Goal: Check status

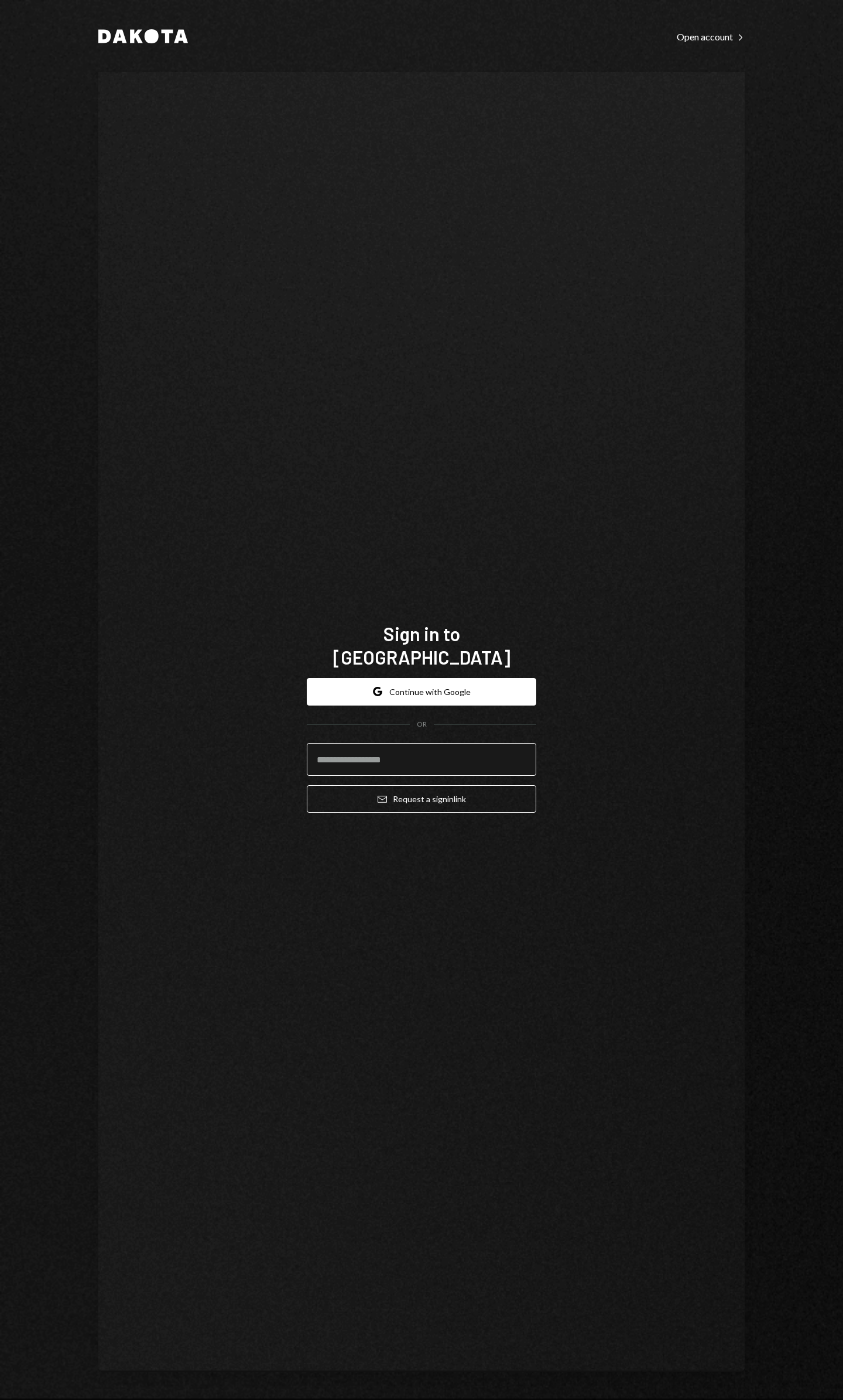
click at [361, 743] on input "email" at bounding box center [421, 759] width 229 height 33
type input "**********"
click at [391, 790] on button "Email Request a sign in link" at bounding box center [421, 799] width 229 height 28
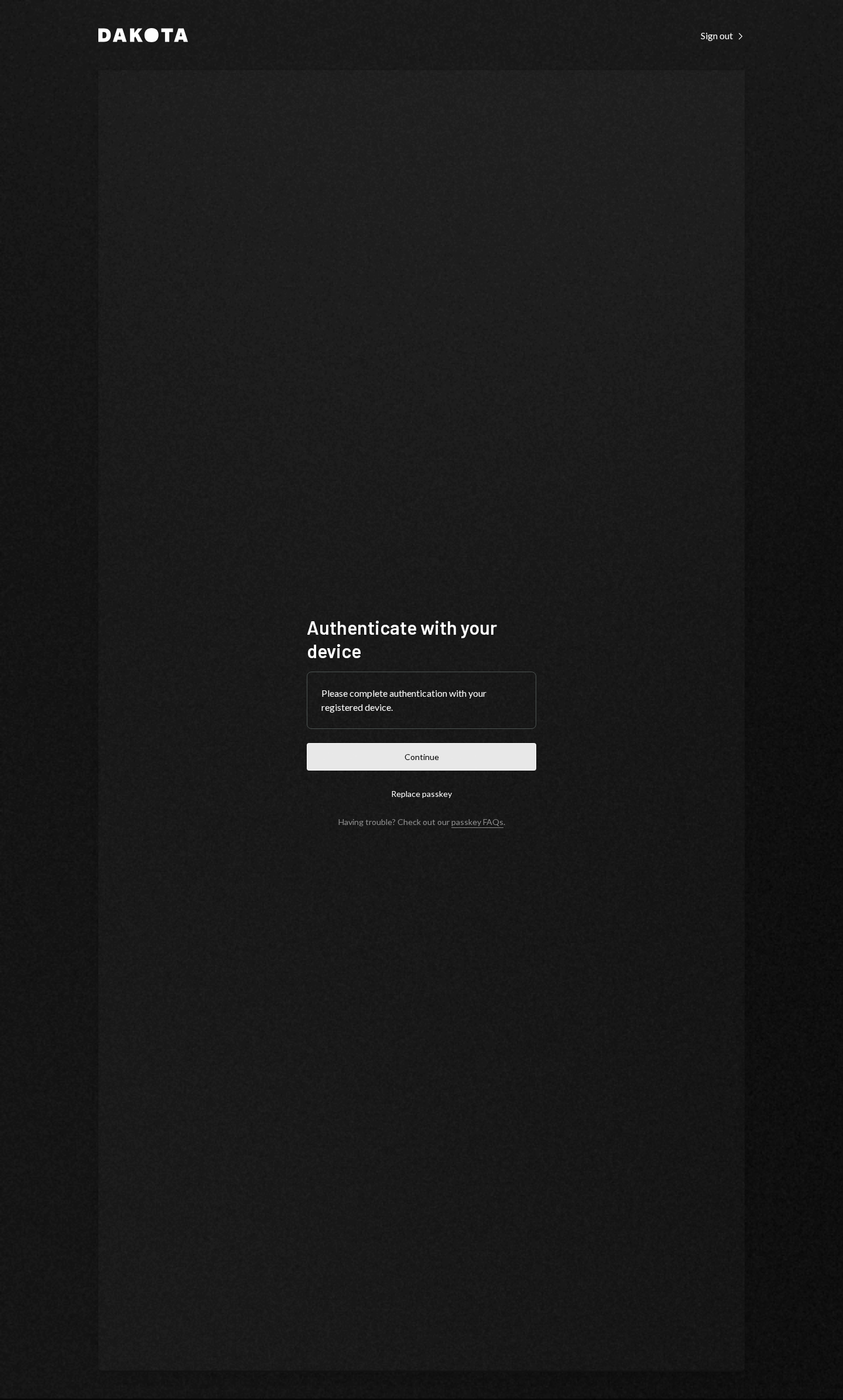
click at [419, 762] on button "Continue" at bounding box center [421, 757] width 229 height 28
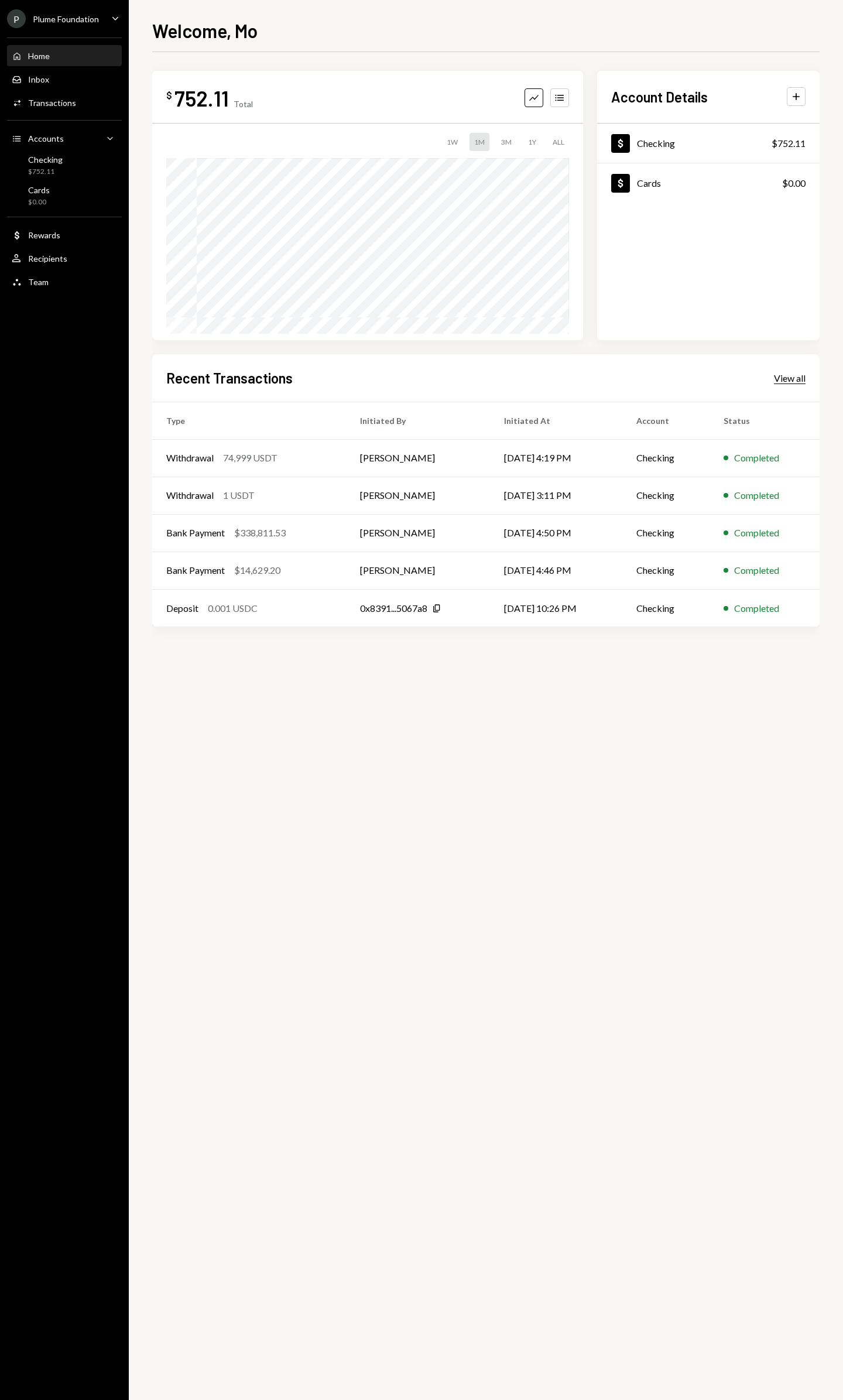
click at [789, 382] on div "View all" at bounding box center [790, 379] width 32 height 12
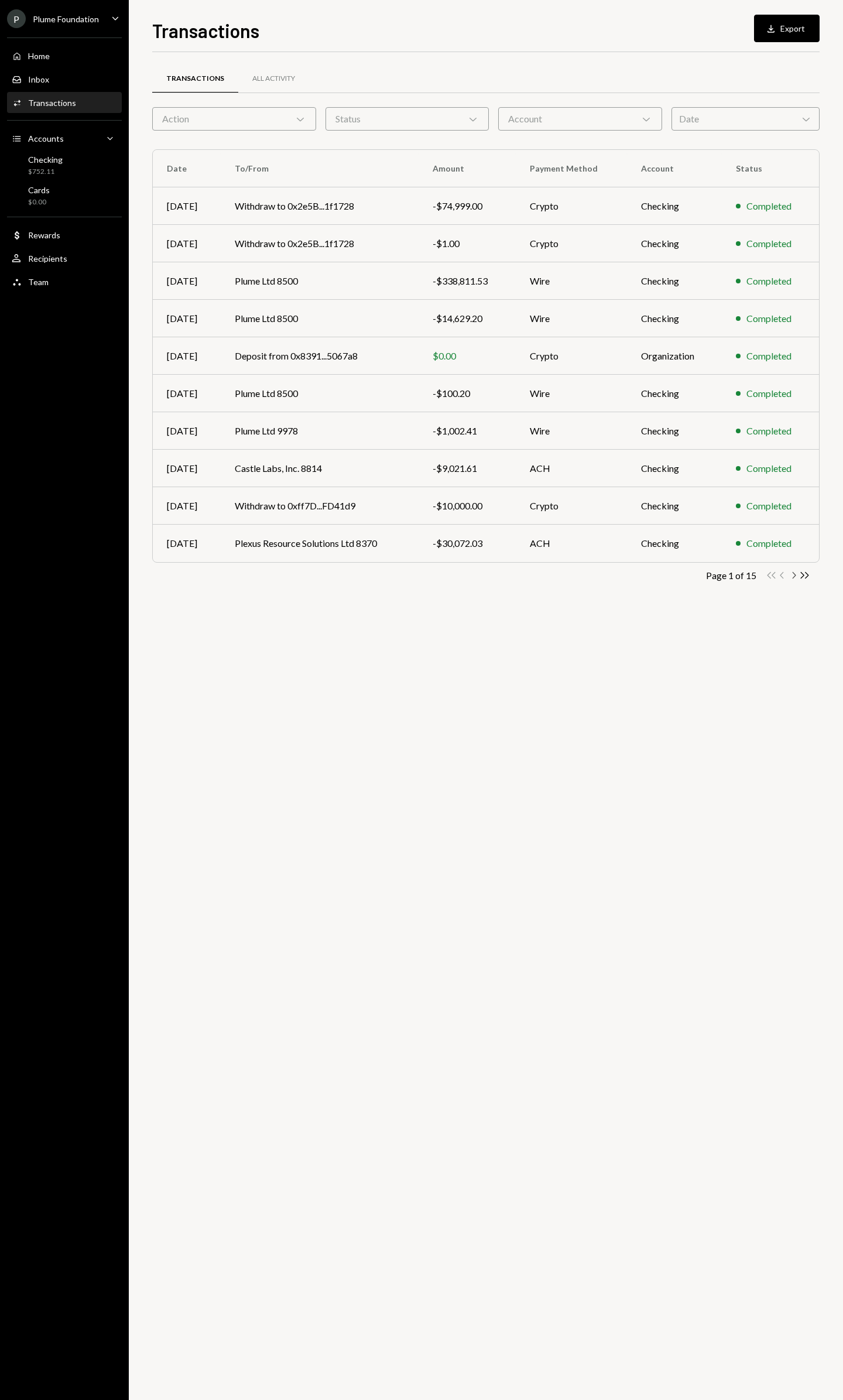
click at [792, 575] on icon "Chevron Right" at bounding box center [793, 575] width 11 height 11
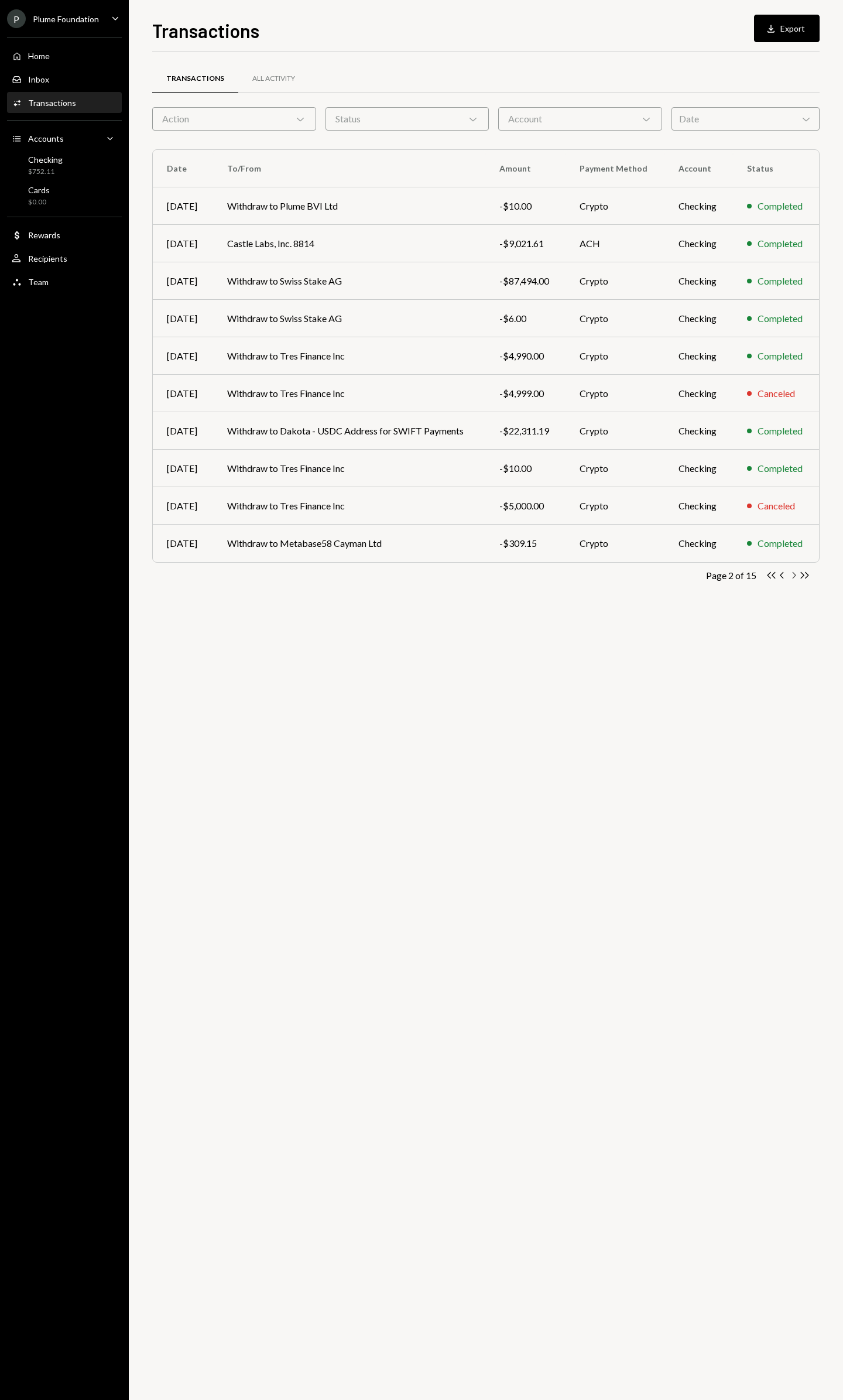
click at [792, 575] on icon "Chevron Right" at bounding box center [793, 575] width 11 height 11
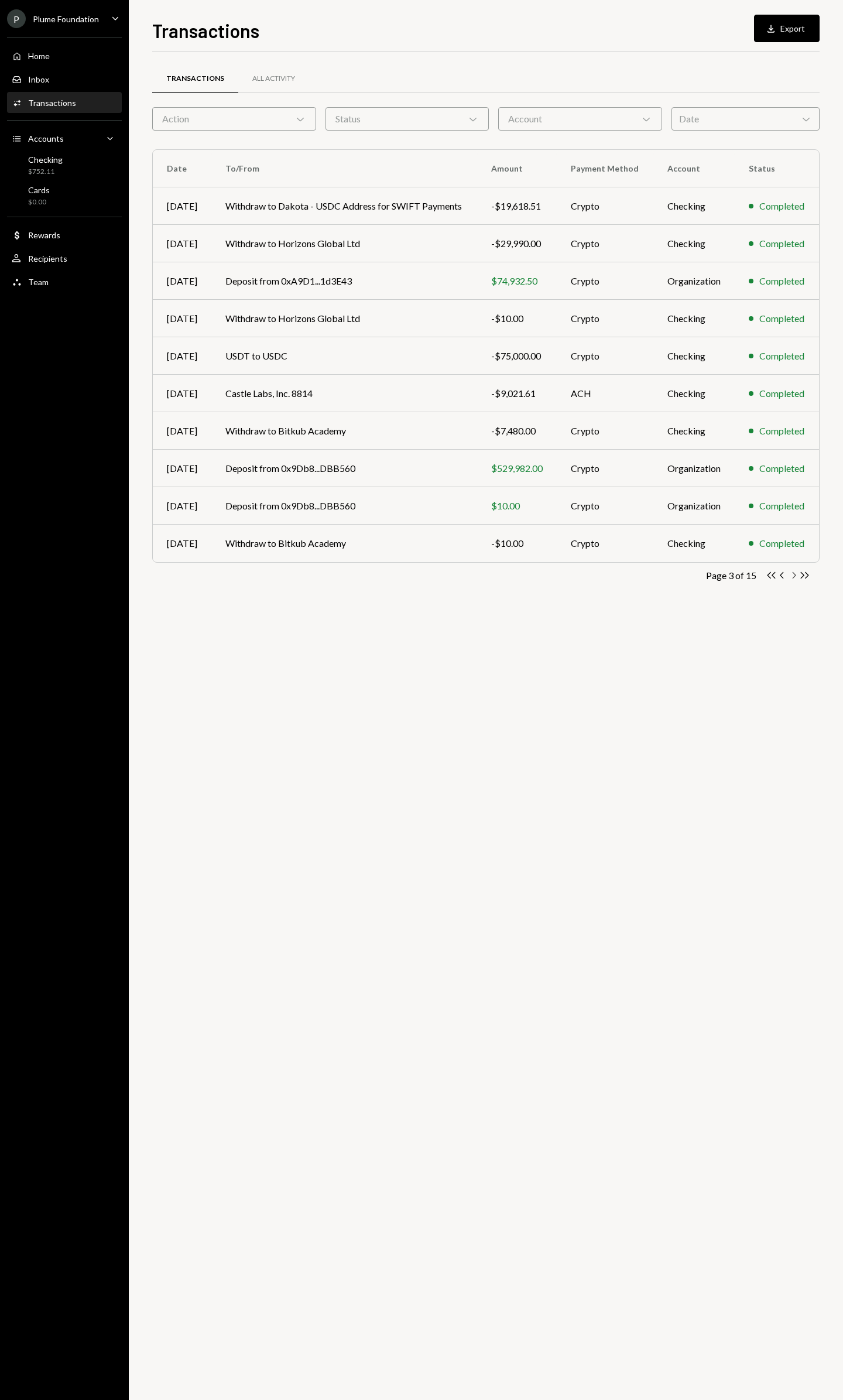
click at [792, 575] on icon "Chevron Right" at bounding box center [793, 575] width 11 height 11
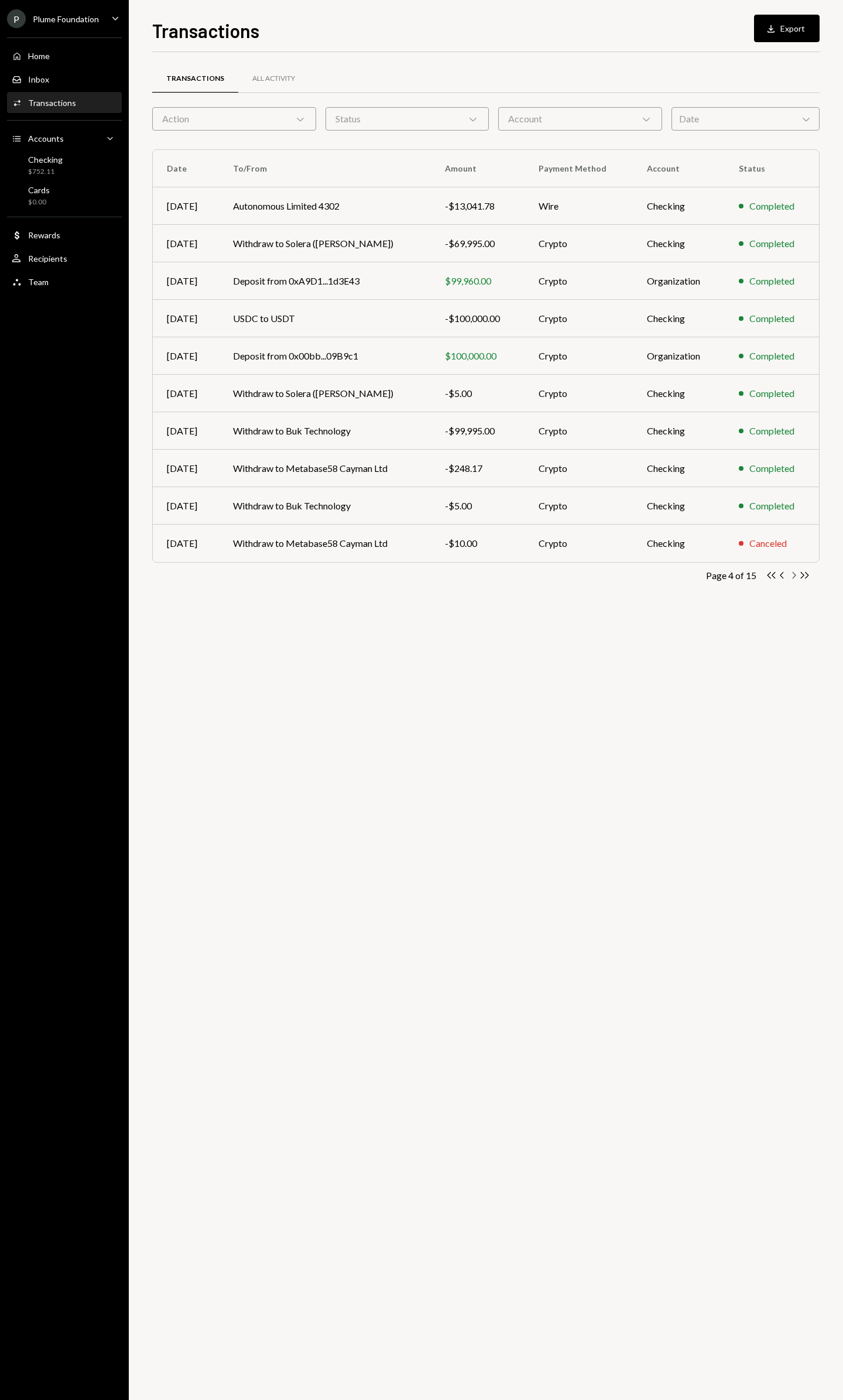
click at [790, 575] on icon "Chevron Right" at bounding box center [793, 575] width 11 height 11
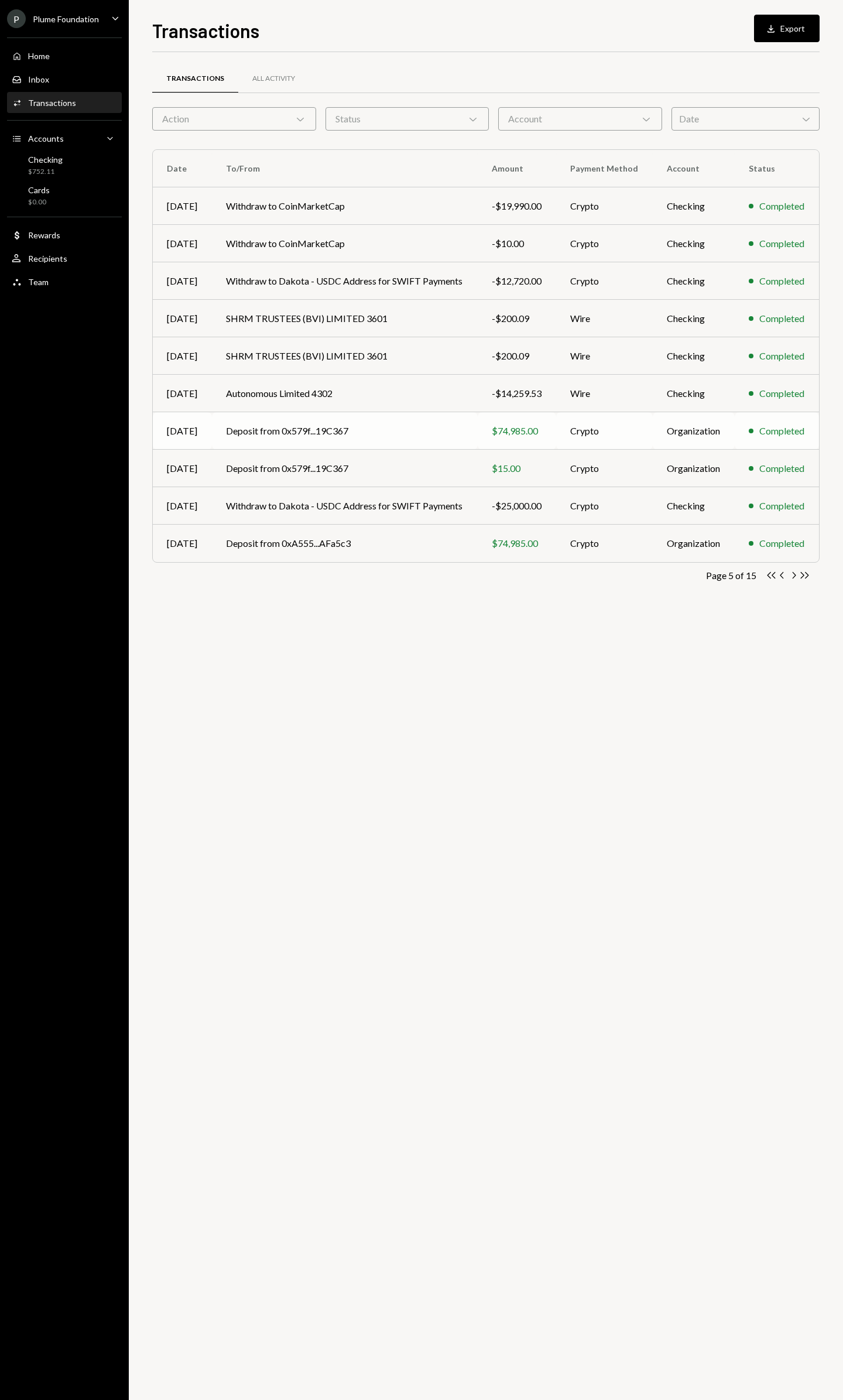
click at [420, 434] on td "Deposit from 0x579f...19C367" at bounding box center [345, 432] width 266 height 38
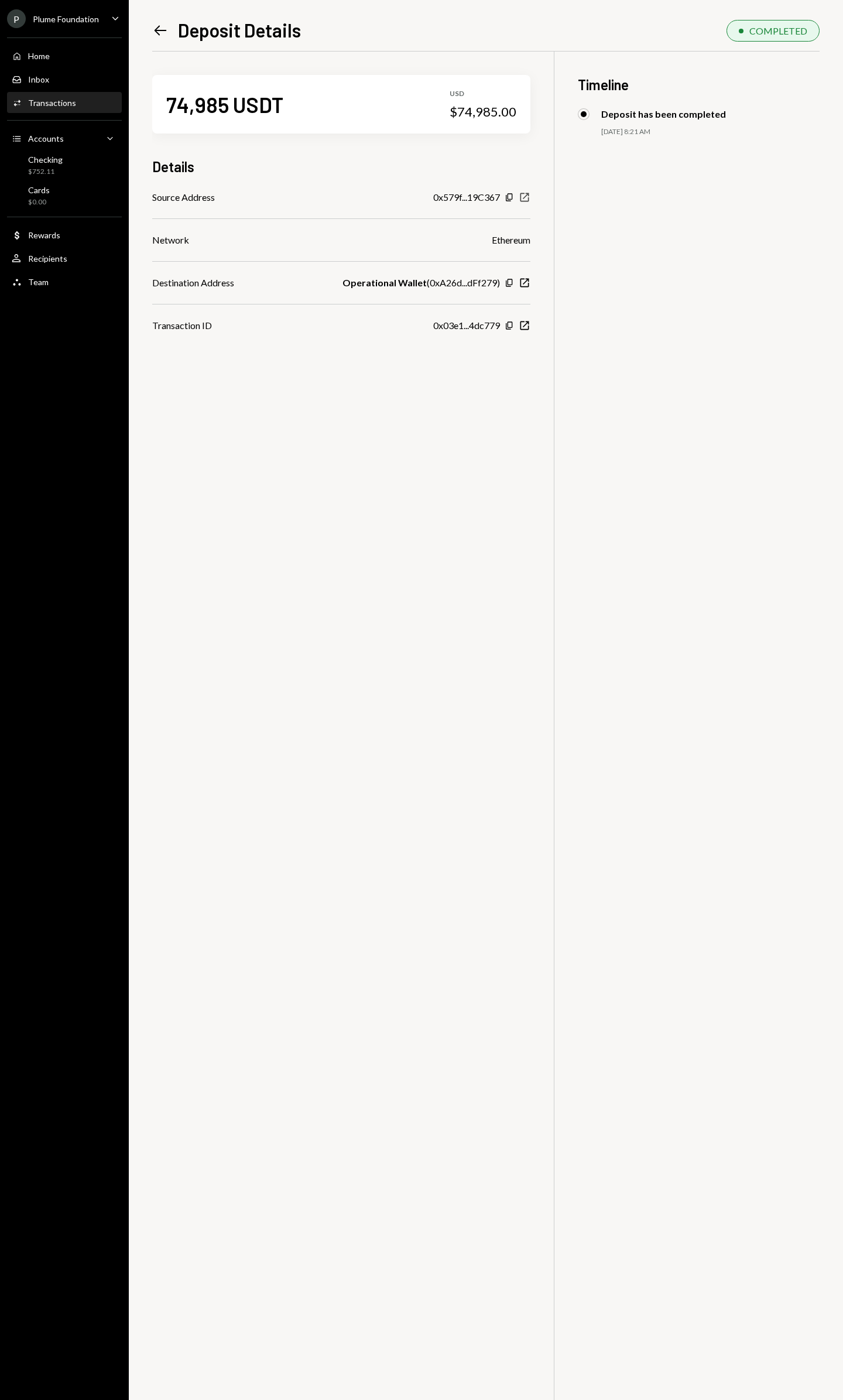
click at [529, 198] on icon "New Window" at bounding box center [524, 198] width 12 height 12
click at [510, 200] on icon "Copy" at bounding box center [509, 197] width 9 height 9
